Goal: Transaction & Acquisition: Purchase product/service

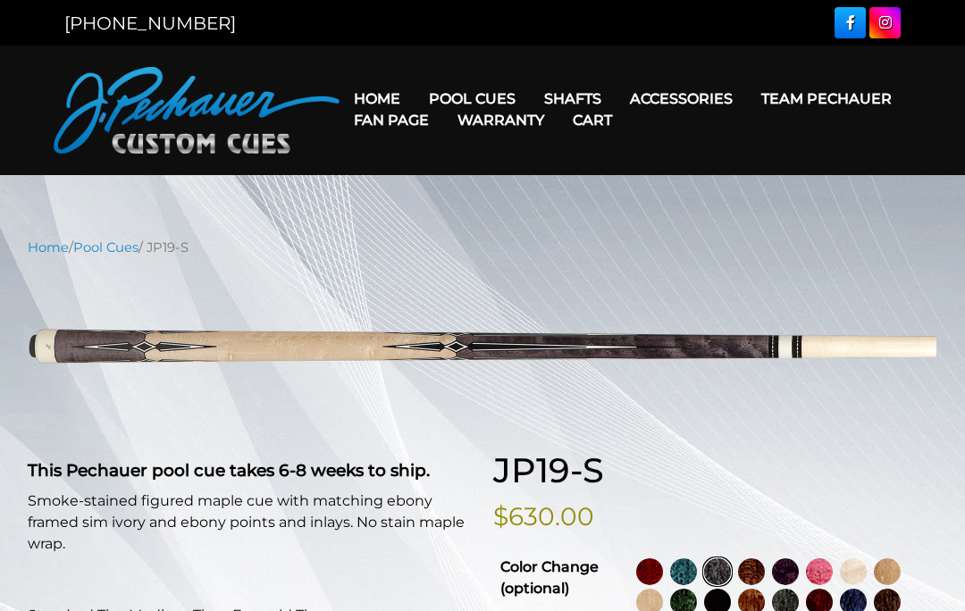
select select "********"
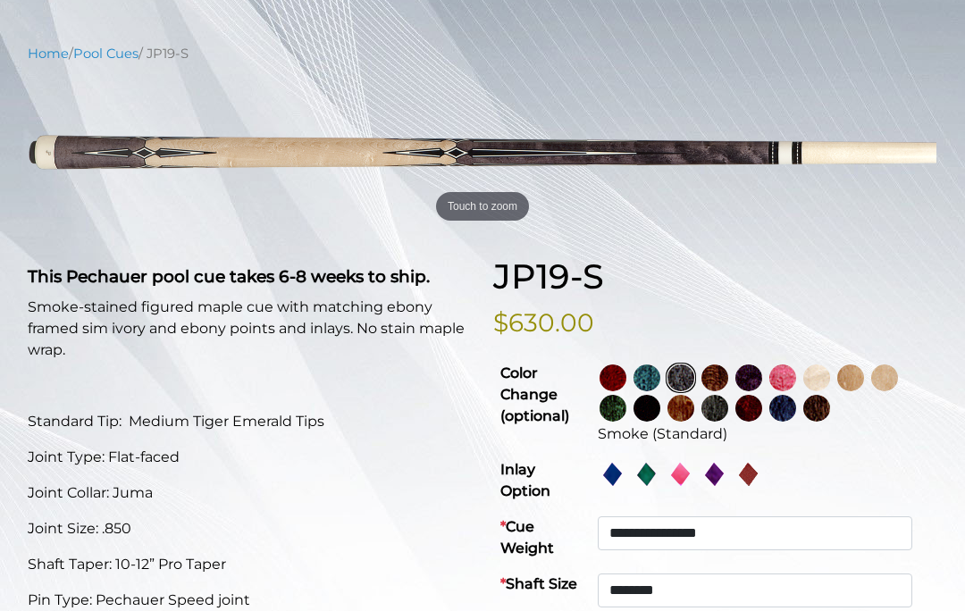
scroll to position [221, 0]
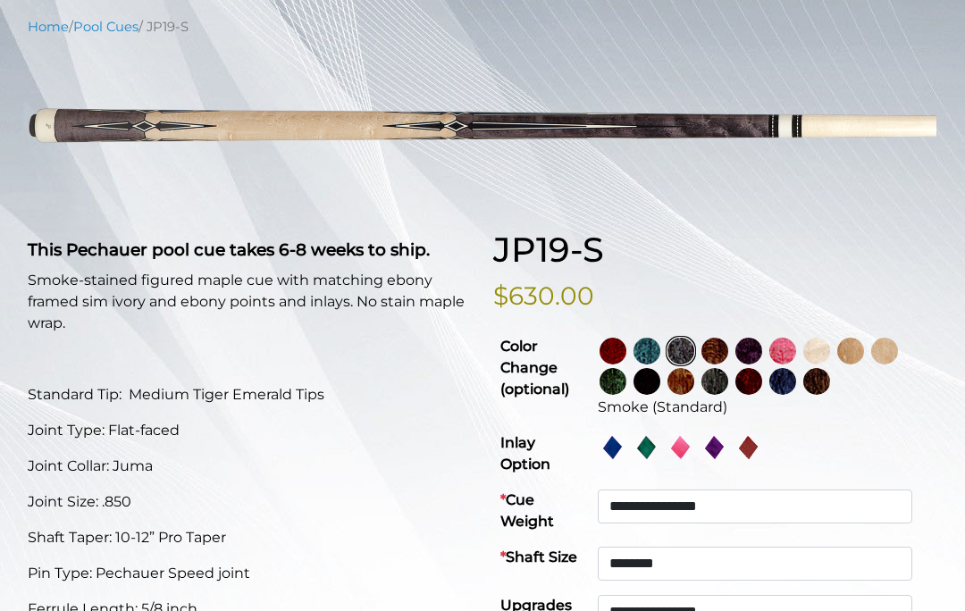
click at [626, 347] on img at bounding box center [612, 351] width 27 height 27
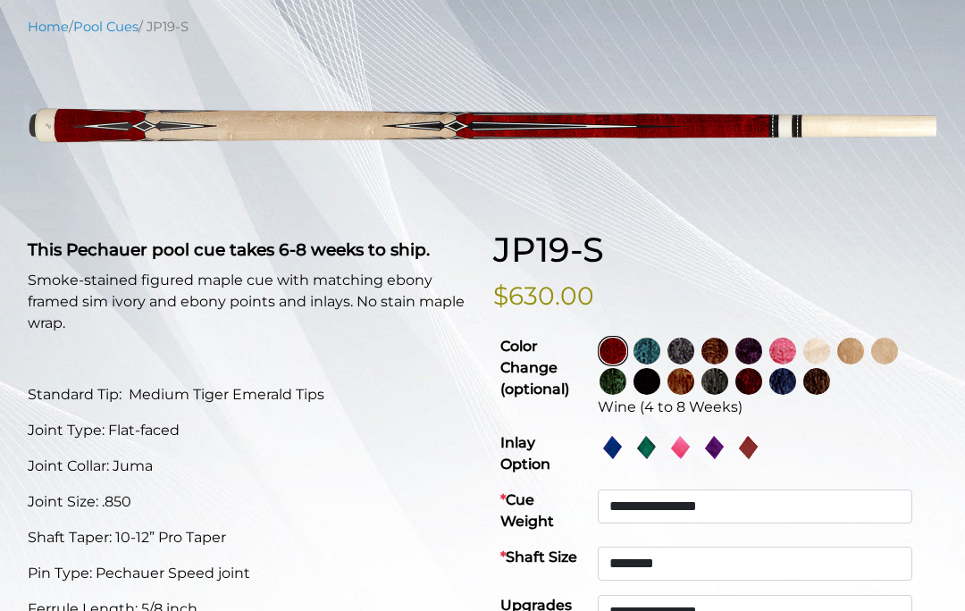
click at [660, 347] on img at bounding box center [646, 351] width 27 height 27
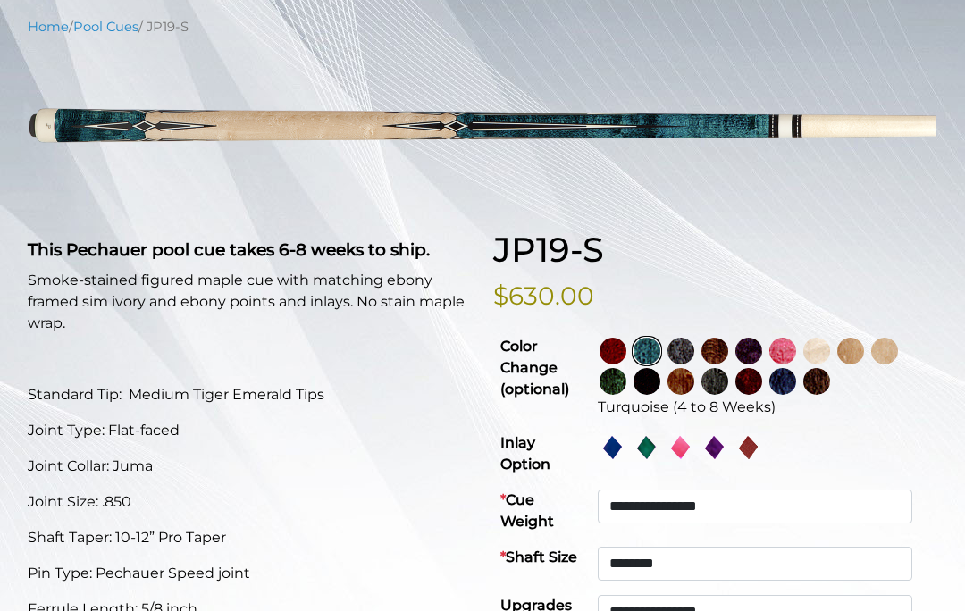
click at [694, 349] on img at bounding box center [680, 351] width 27 height 27
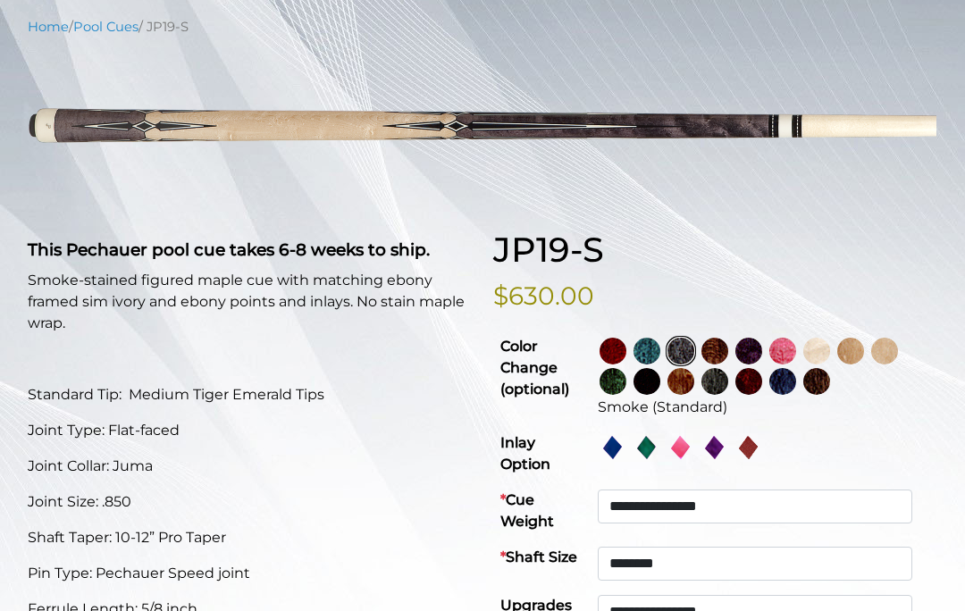
click at [728, 349] on img at bounding box center [714, 351] width 27 height 27
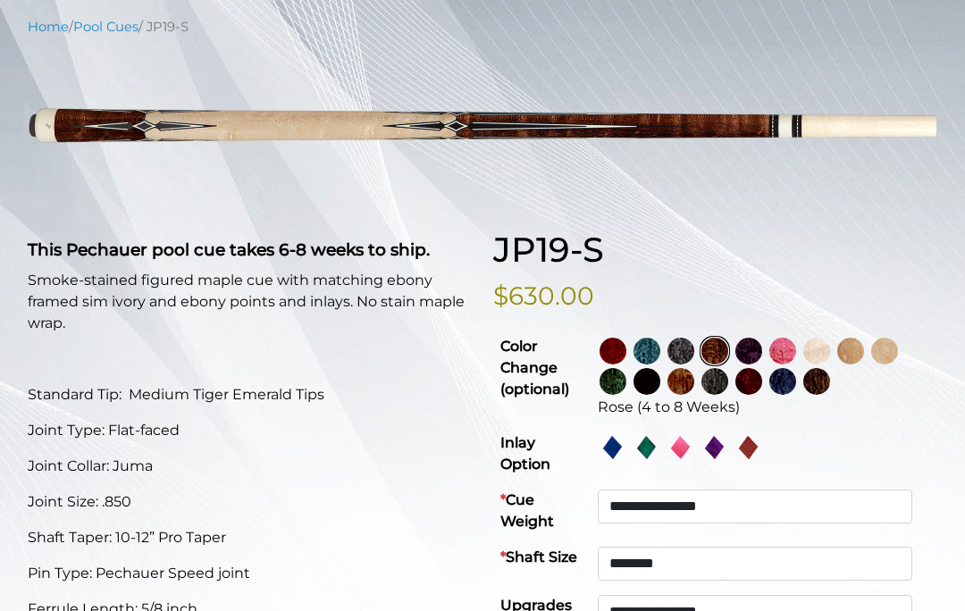
click at [762, 353] on img at bounding box center [748, 351] width 27 height 27
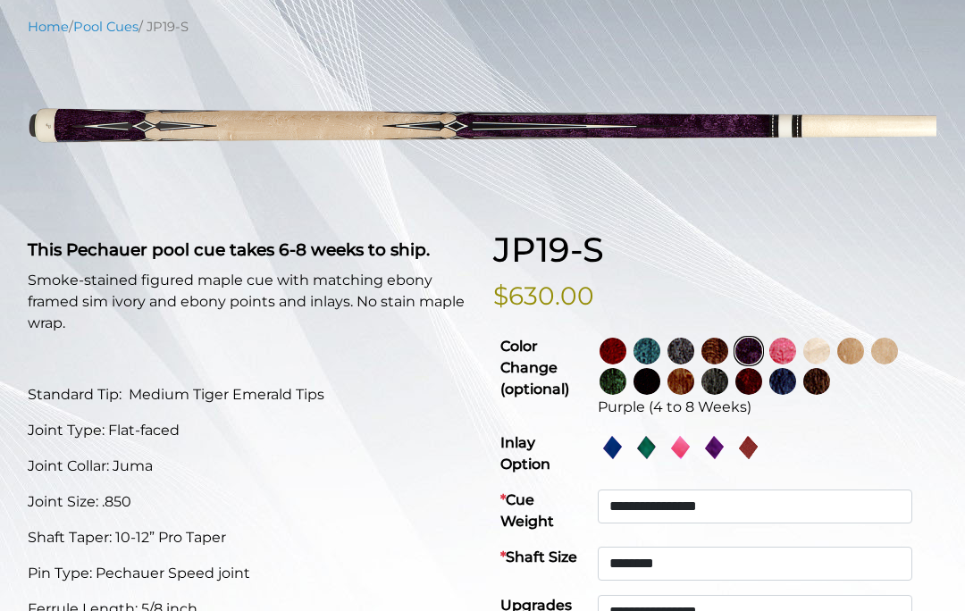
click at [796, 347] on img at bounding box center [782, 351] width 27 height 27
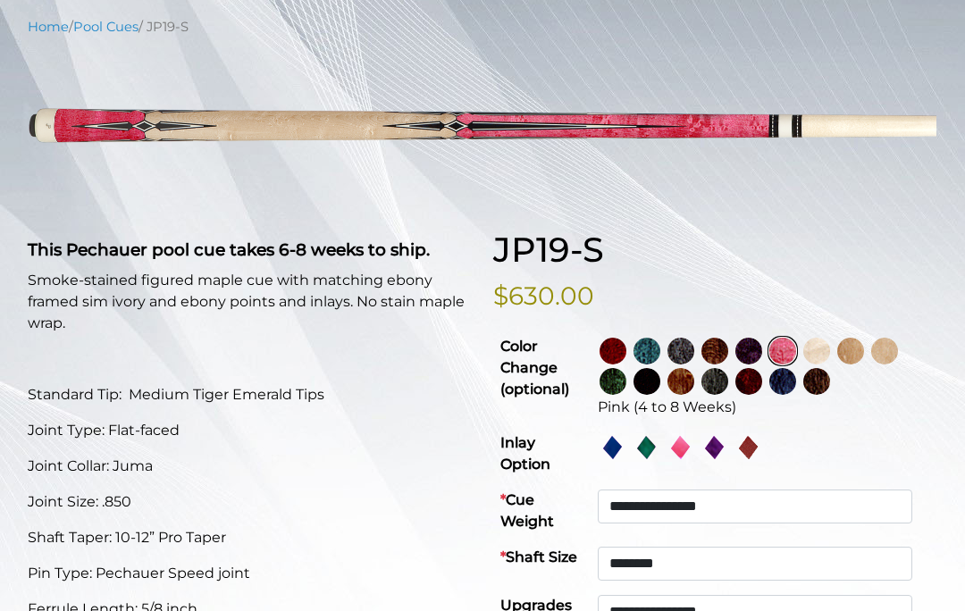
click at [830, 346] on img at bounding box center [816, 351] width 27 height 27
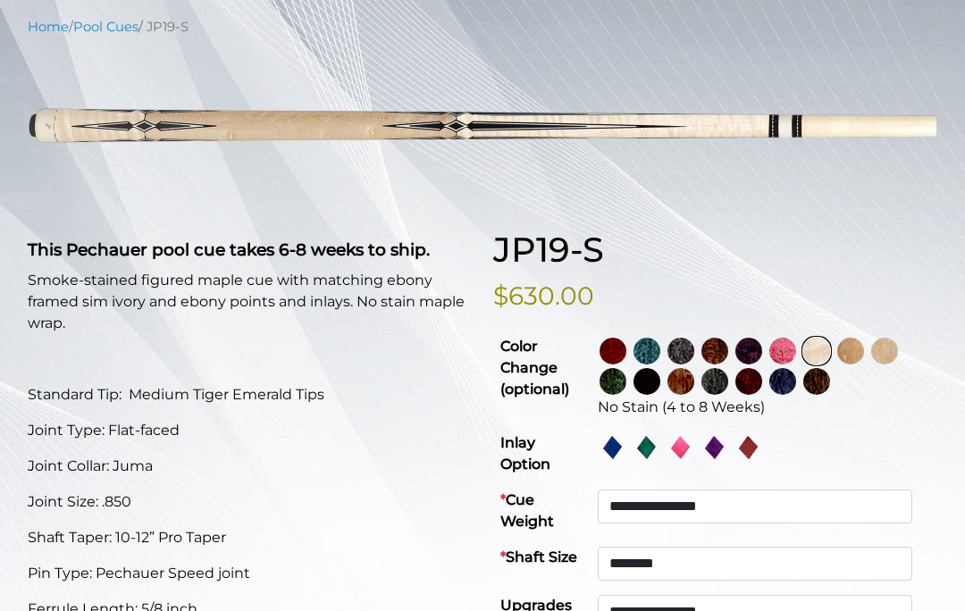
click at [864, 344] on img at bounding box center [850, 351] width 27 height 27
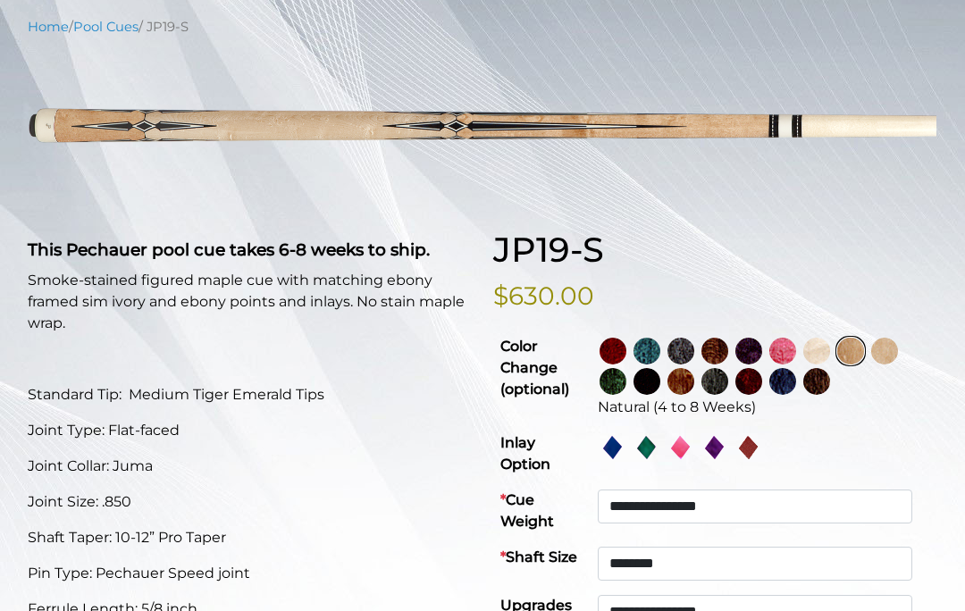
click at [898, 352] on img at bounding box center [884, 351] width 27 height 27
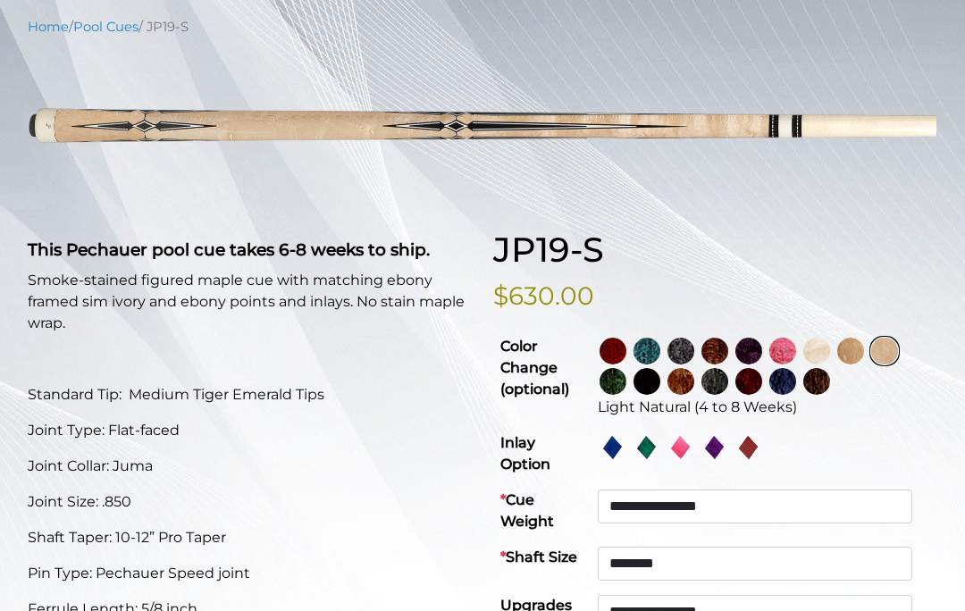
click at [626, 384] on img at bounding box center [612, 381] width 27 height 27
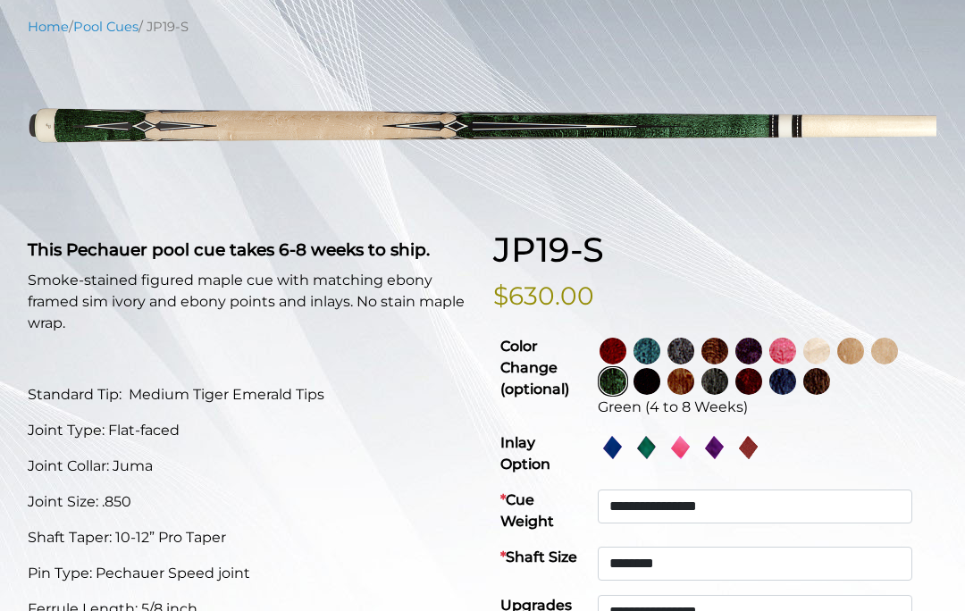
click at [660, 382] on img at bounding box center [646, 381] width 27 height 27
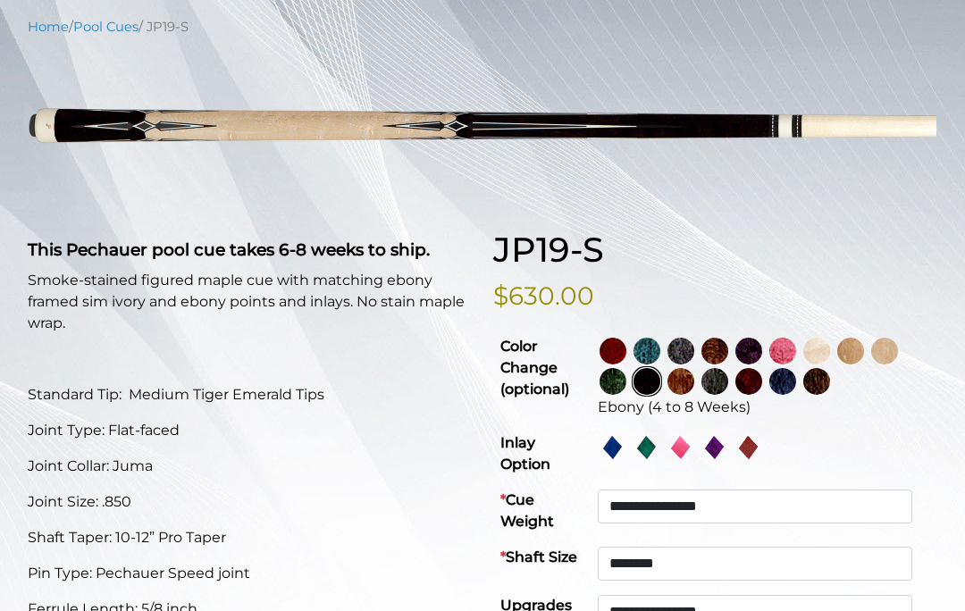
click at [694, 378] on img at bounding box center [680, 381] width 27 height 27
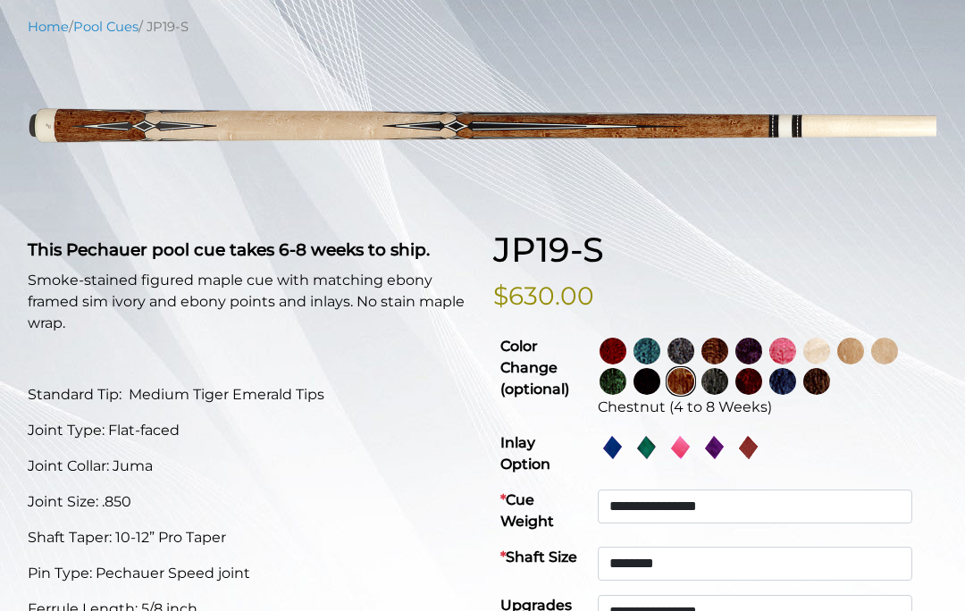
click at [728, 386] on img at bounding box center [714, 381] width 27 height 27
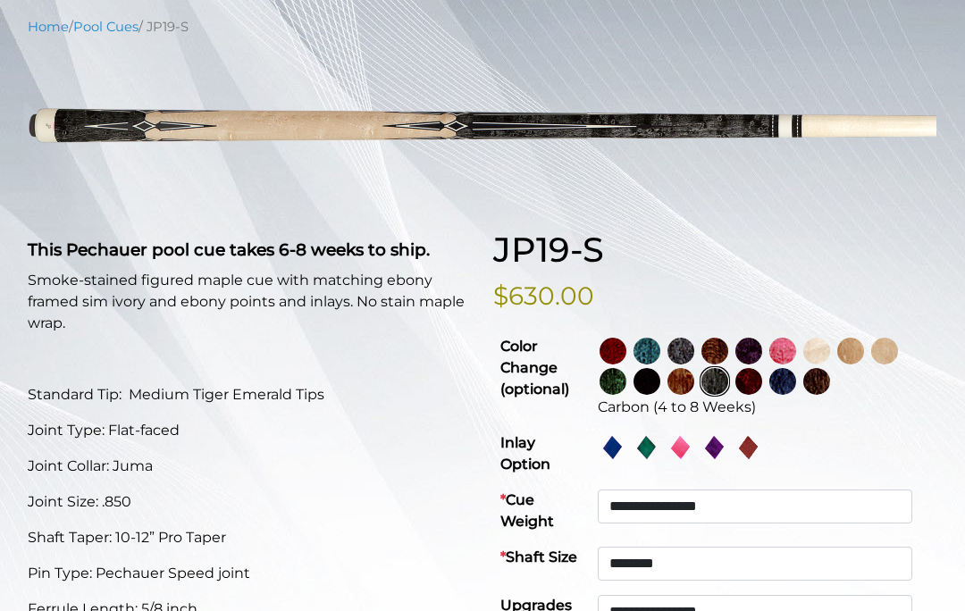
click at [762, 378] on img at bounding box center [748, 381] width 27 height 27
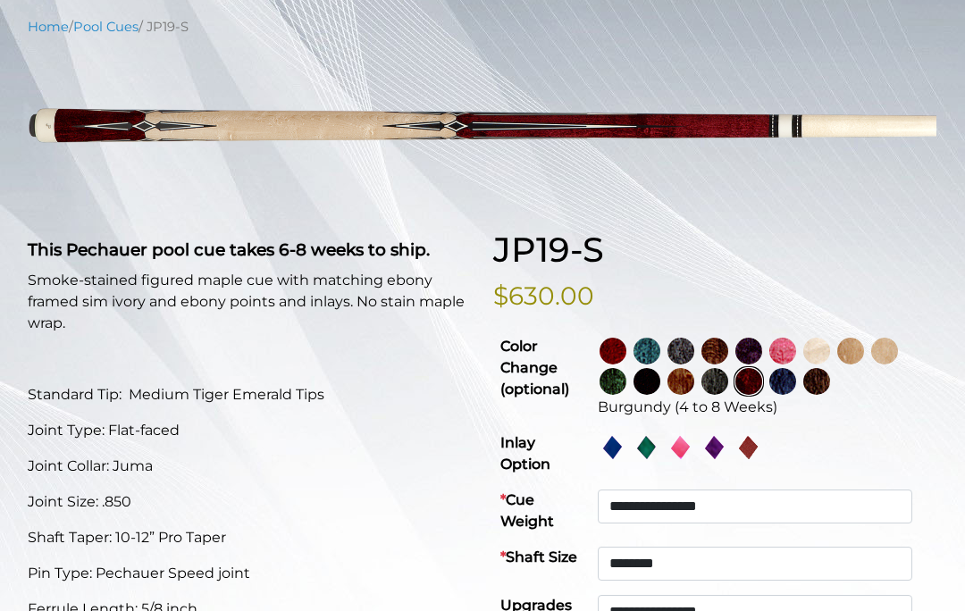
click at [796, 380] on img at bounding box center [782, 381] width 27 height 27
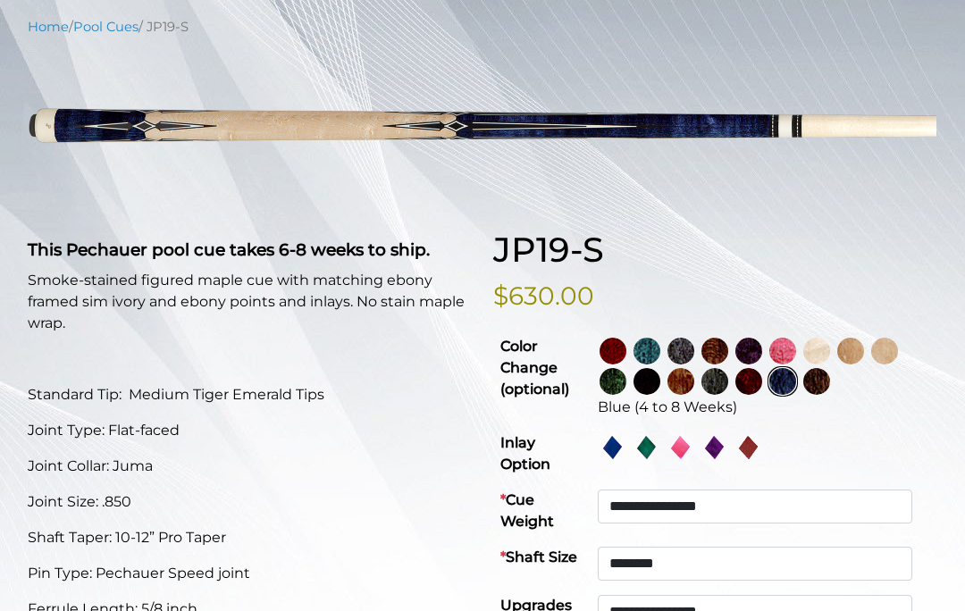
click at [830, 380] on img at bounding box center [816, 381] width 27 height 27
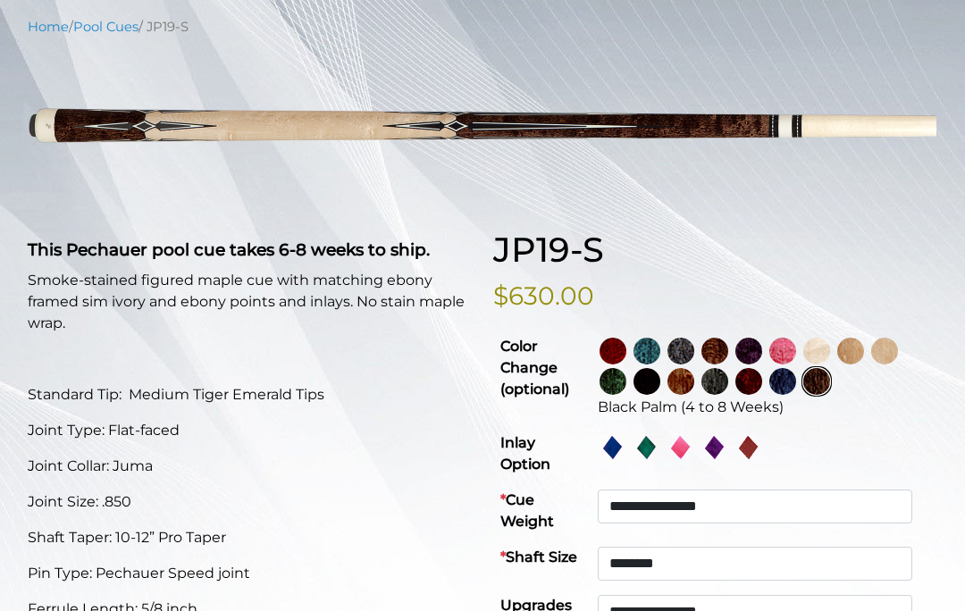
click at [625, 338] on img at bounding box center [612, 351] width 27 height 27
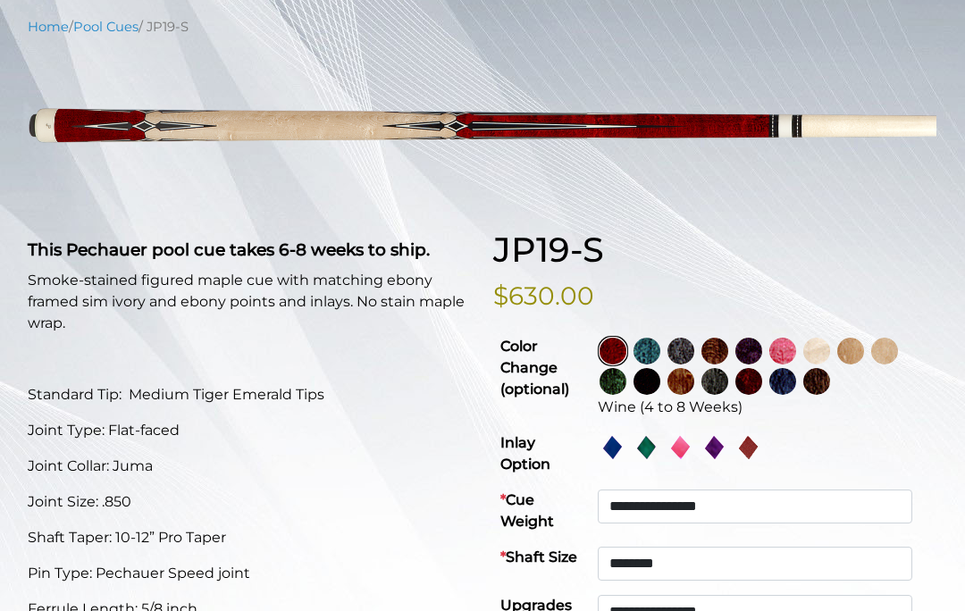
click at [660, 343] on img at bounding box center [646, 351] width 27 height 27
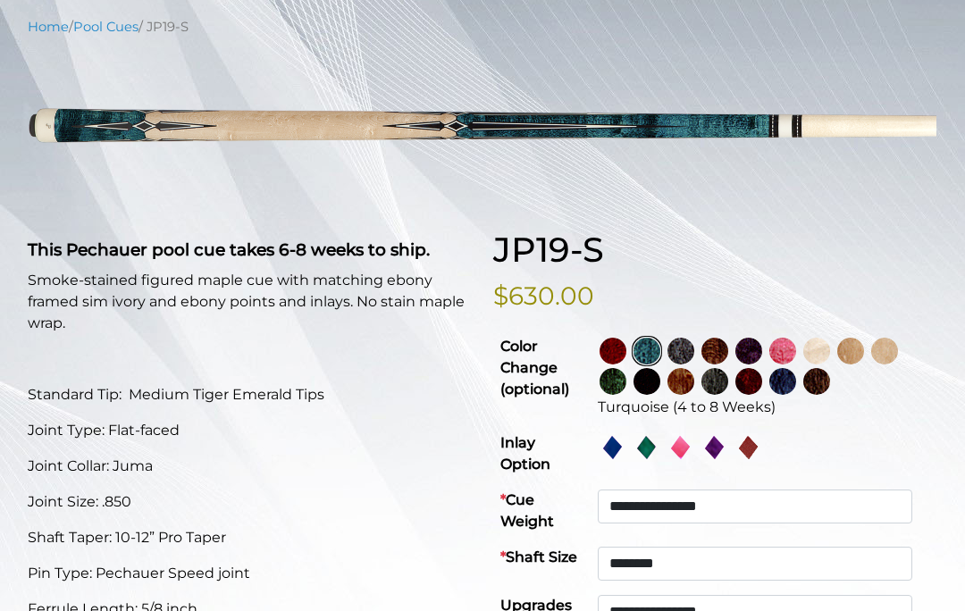
click at [694, 345] on img at bounding box center [680, 351] width 27 height 27
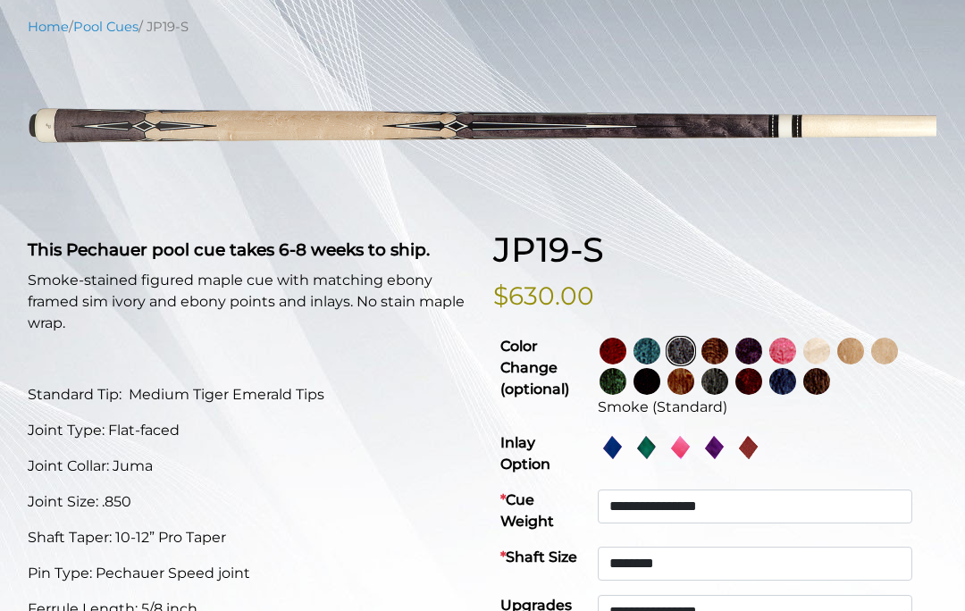
click at [728, 345] on img at bounding box center [714, 351] width 27 height 27
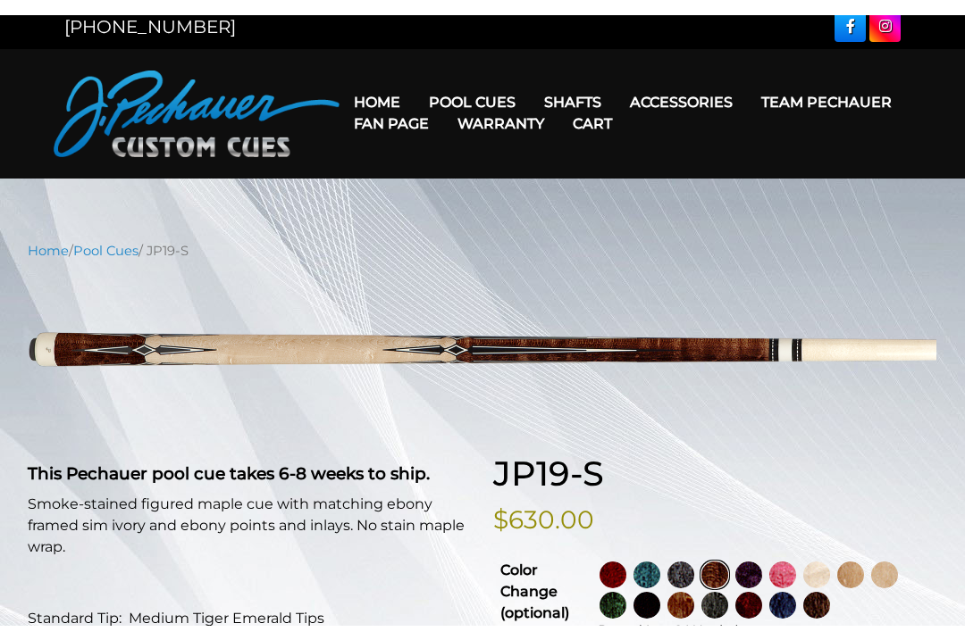
scroll to position [0, 0]
